Goal: Task Accomplishment & Management: Manage account settings

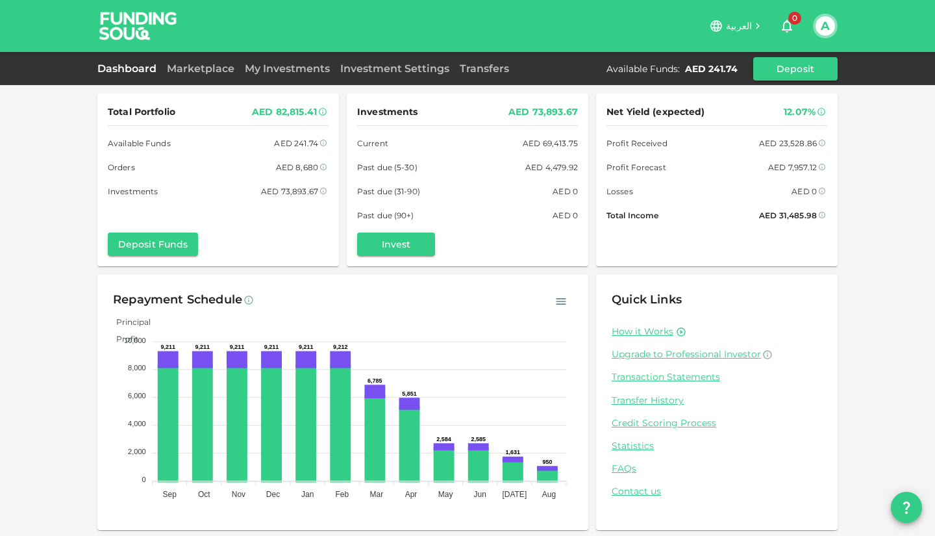
click at [118, 64] on link "Dashboard" at bounding box center [129, 68] width 64 height 12
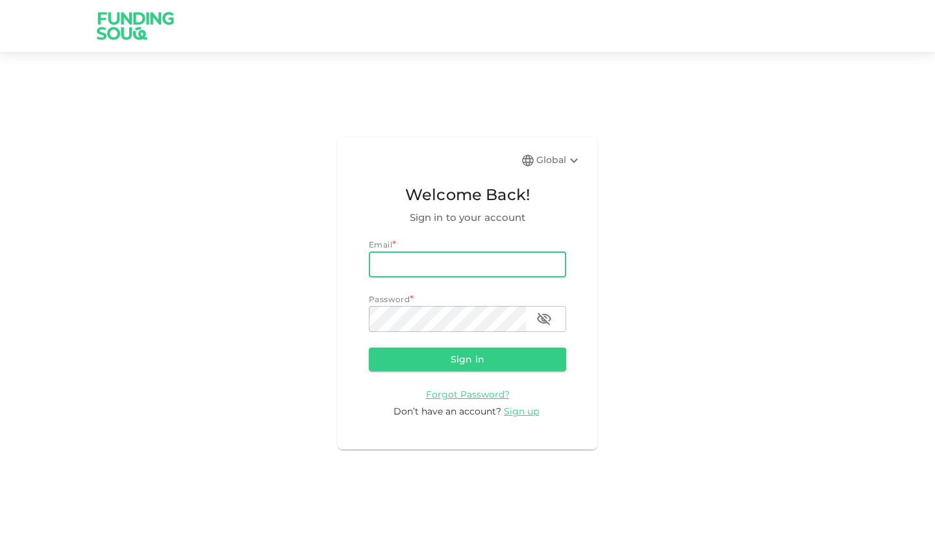
click at [434, 263] on input "email" at bounding box center [467, 264] width 197 height 26
type input "atefamripro@gmail.com"
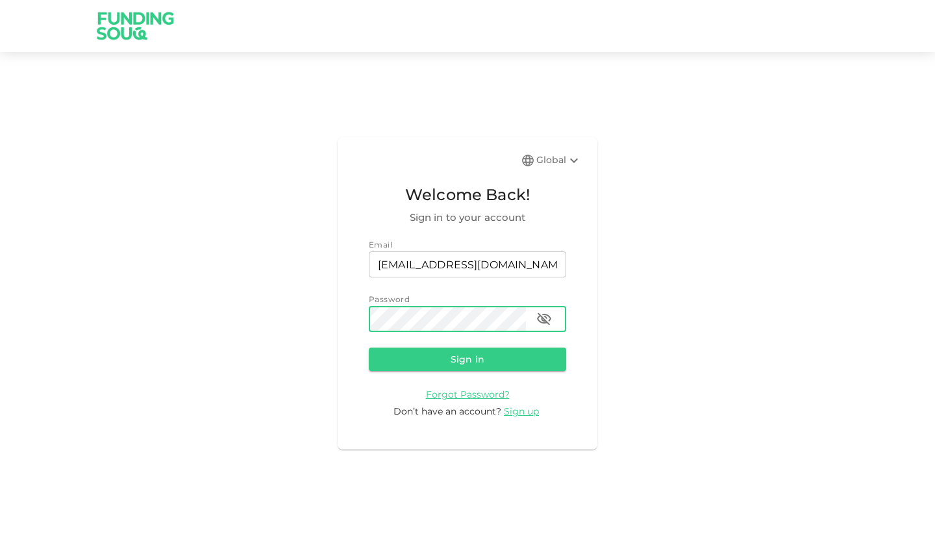
click at [369, 347] on button "Sign in" at bounding box center [467, 358] width 197 height 23
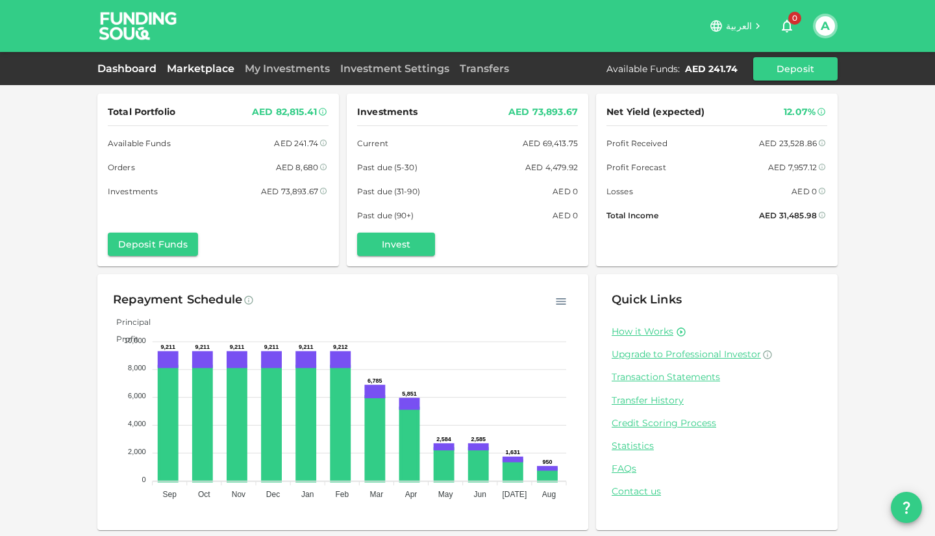
click at [195, 73] on link "Marketplace" at bounding box center [201, 68] width 78 height 12
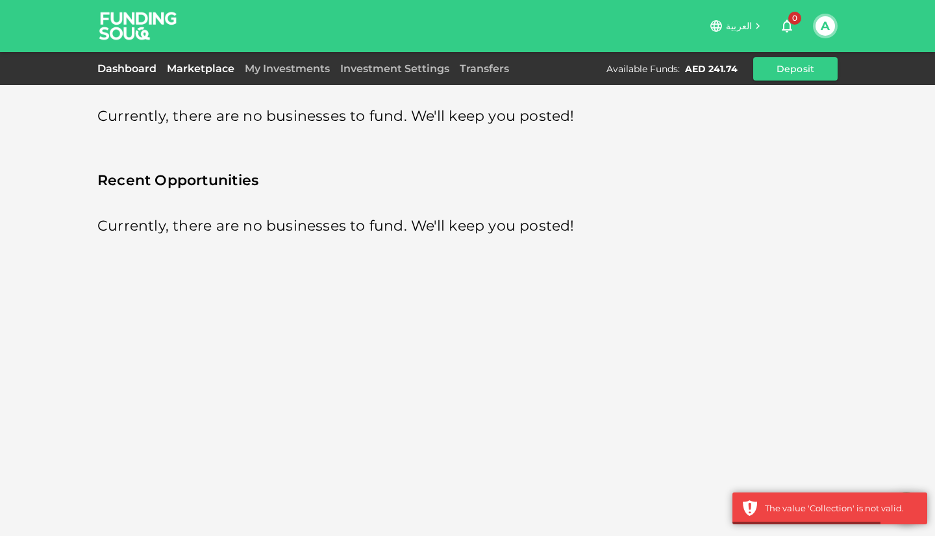
click at [126, 70] on link "Dashboard" at bounding box center [129, 68] width 64 height 12
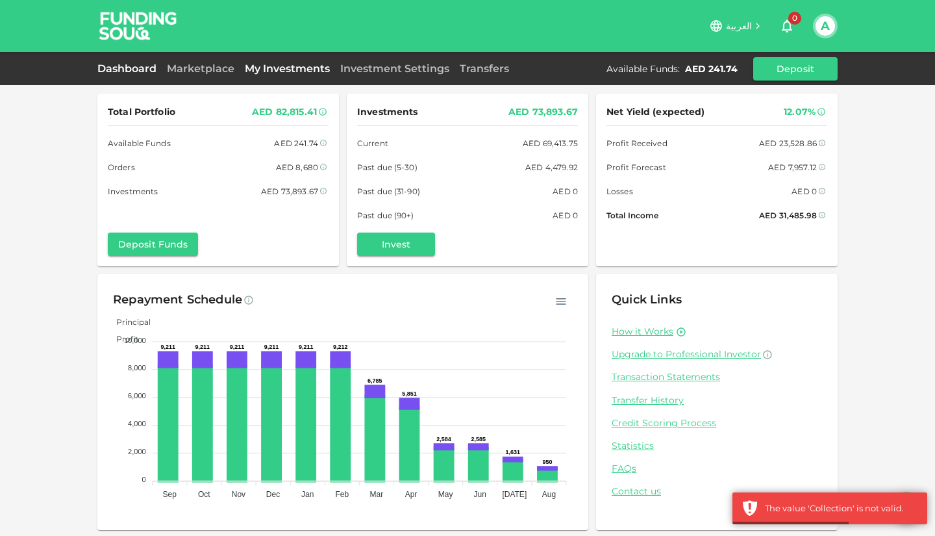
click at [282, 68] on link "My Investments" at bounding box center [287, 68] width 95 height 12
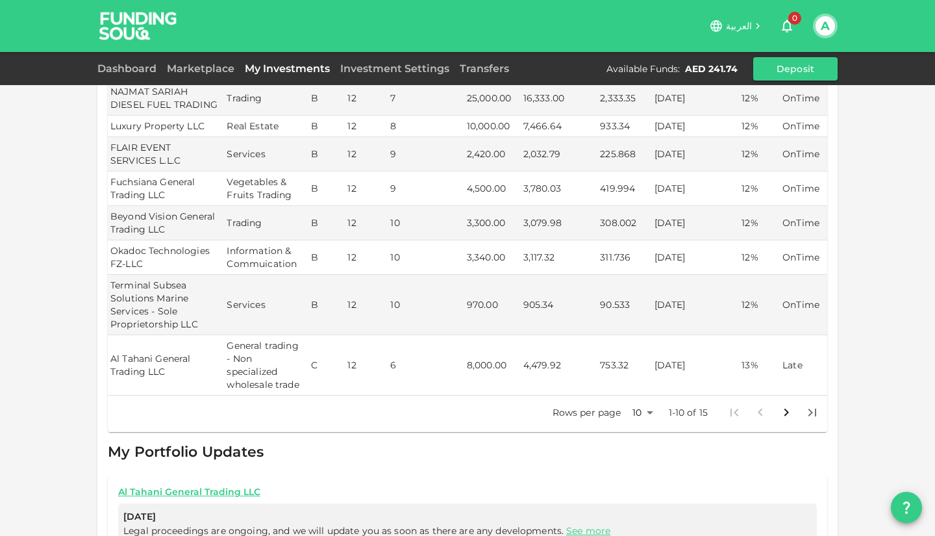
scroll to position [453, 0]
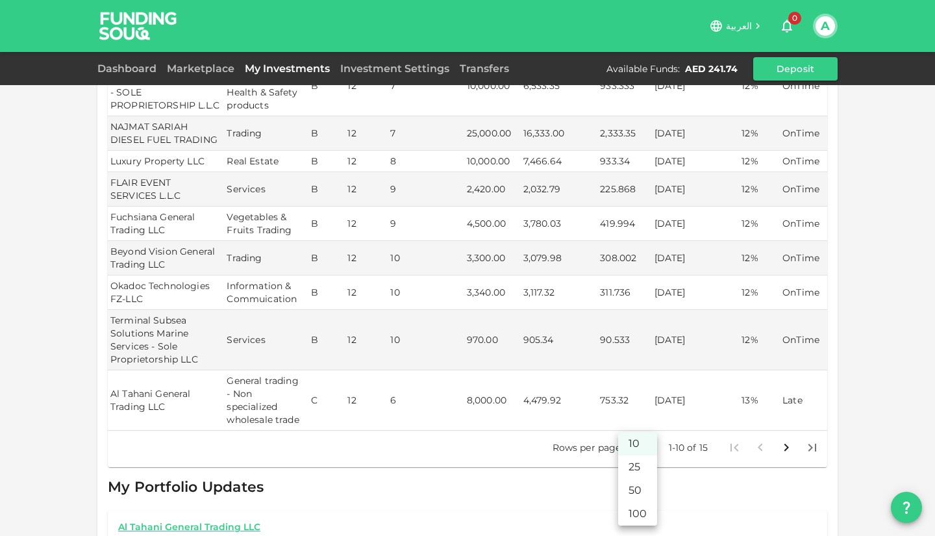
click at [636, 449] on body "العربية 0 A Dashboard Marketplace My Investments Investment Settings Transfers …" at bounding box center [467, 268] width 935 height 536
click at [639, 470] on li "25" at bounding box center [637, 466] width 39 height 23
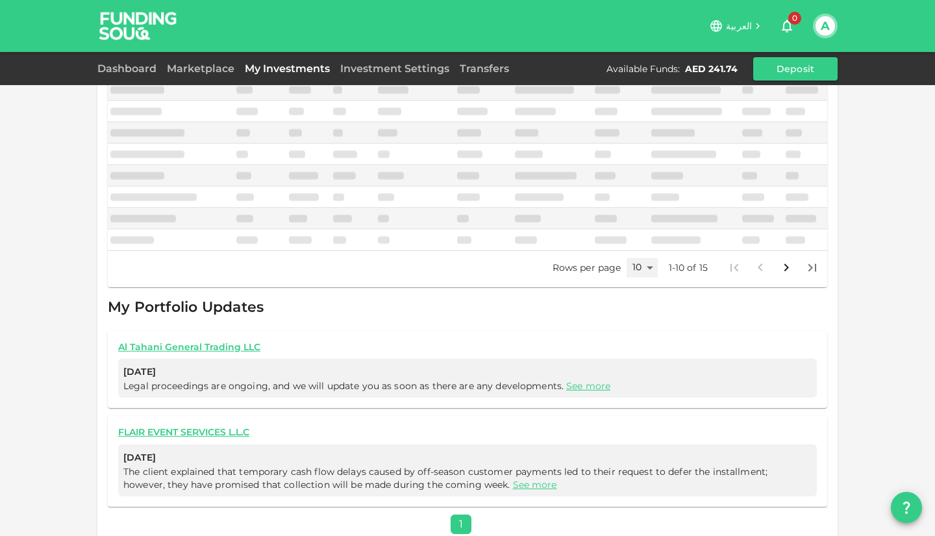
type input "25"
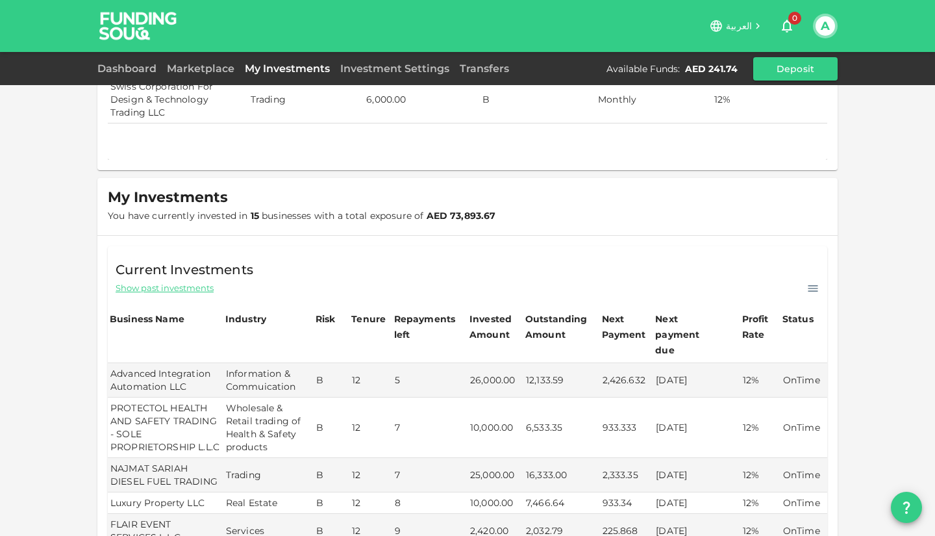
scroll to position [92, 0]
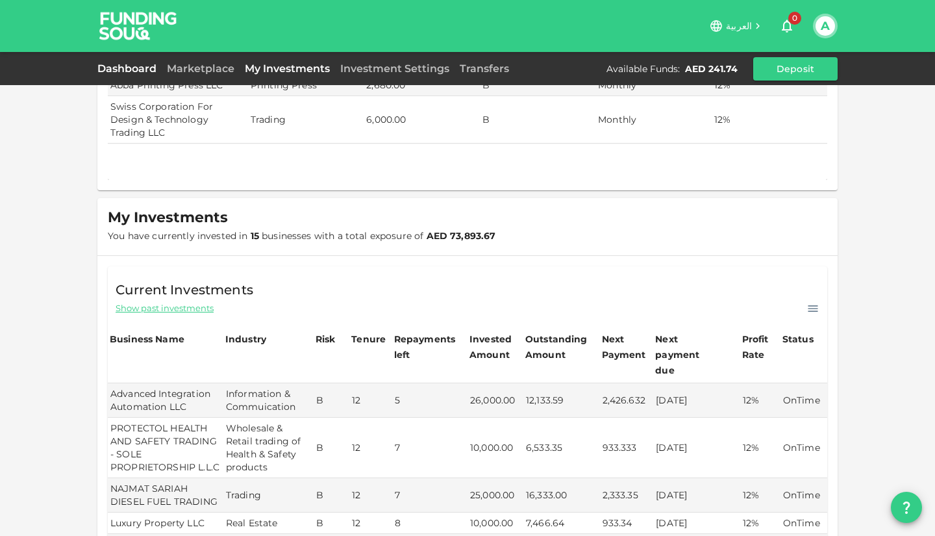
click at [125, 71] on link "Dashboard" at bounding box center [129, 68] width 64 height 12
